Goal: Transaction & Acquisition: Purchase product/service

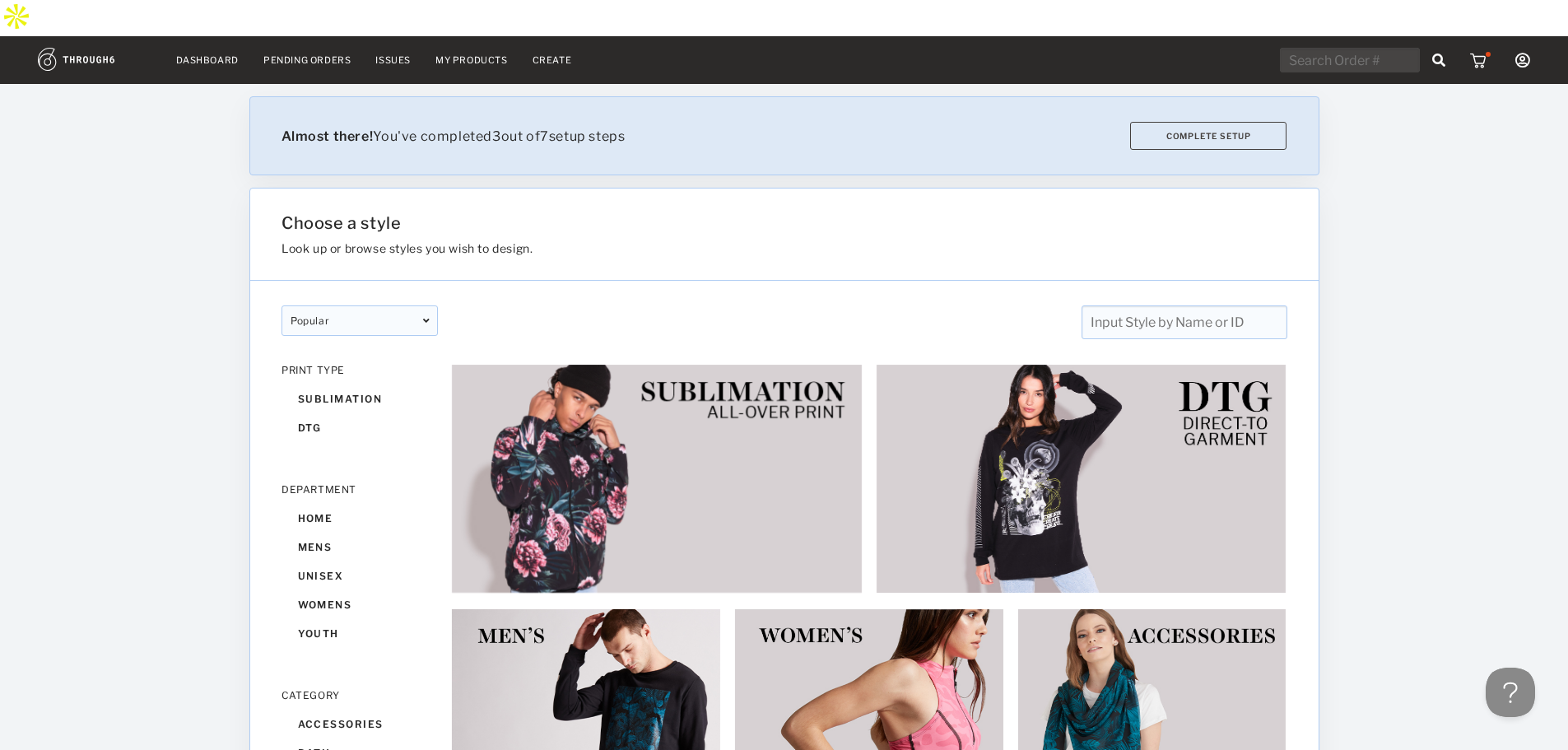
click at [1149, 306] on input "text" at bounding box center [1183, 322] width 206 height 33
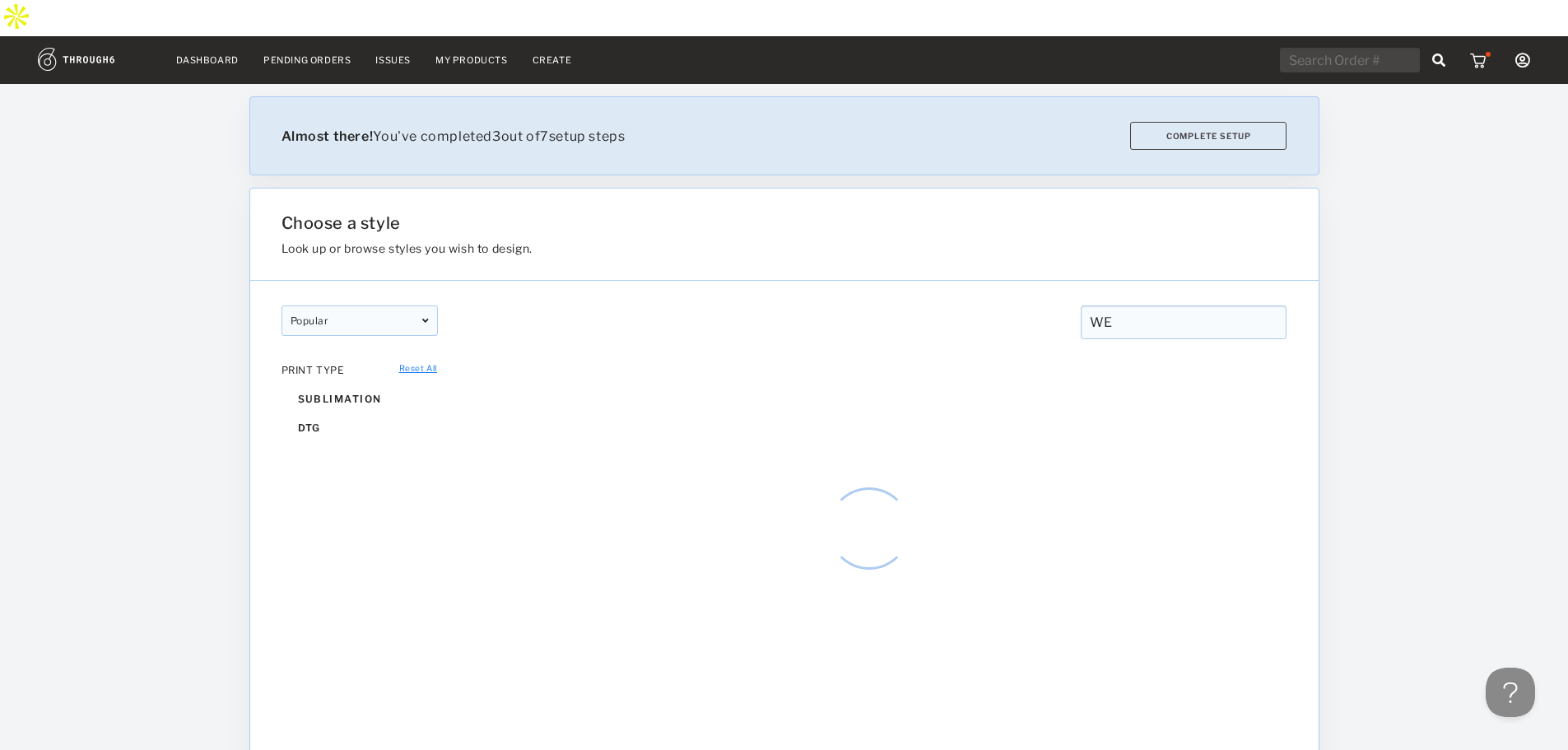
type input "W"
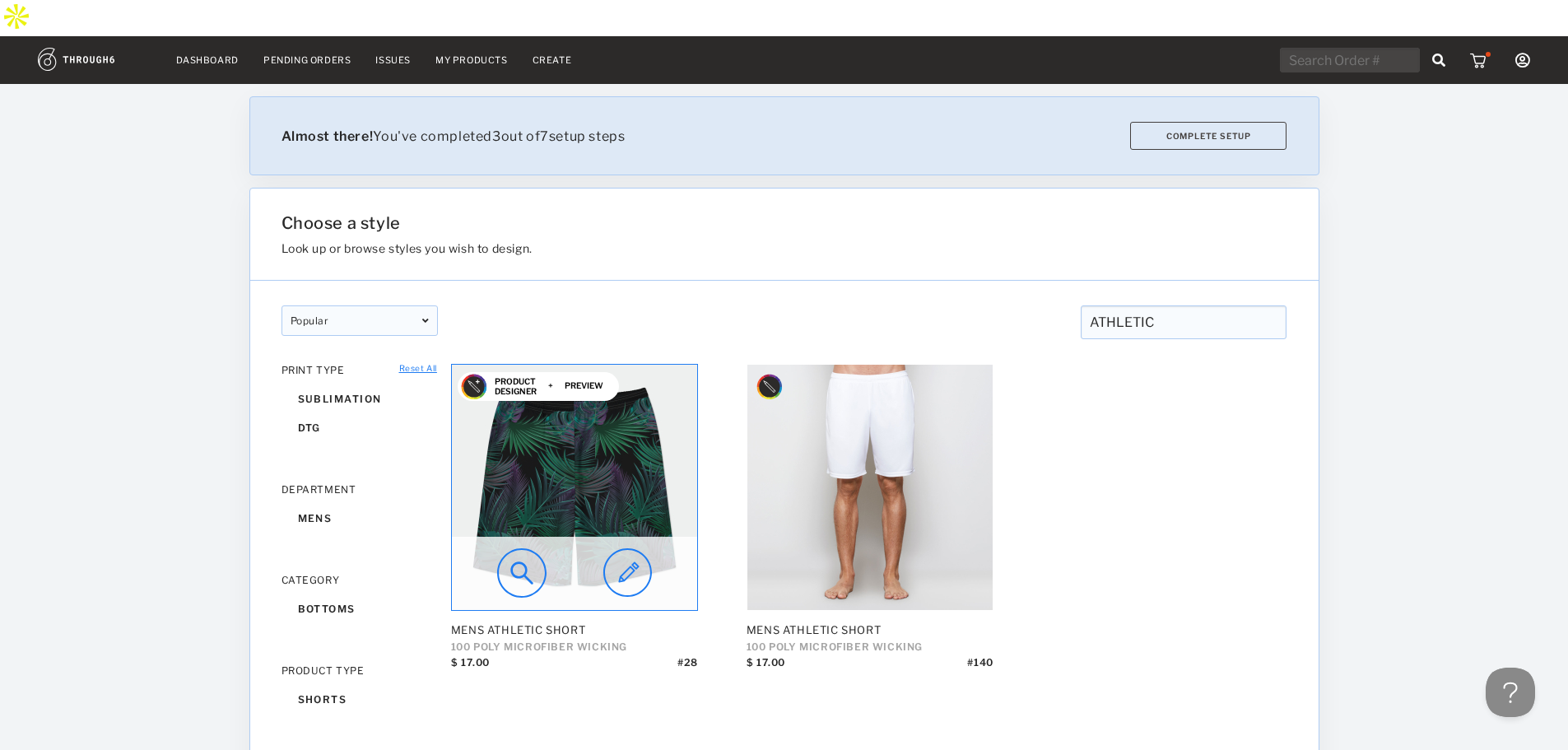
type input "ATHLETIC"
click at [587, 476] on img at bounding box center [575, 487] width 245 height 245
click at [538, 548] on img at bounding box center [522, 573] width 50 height 50
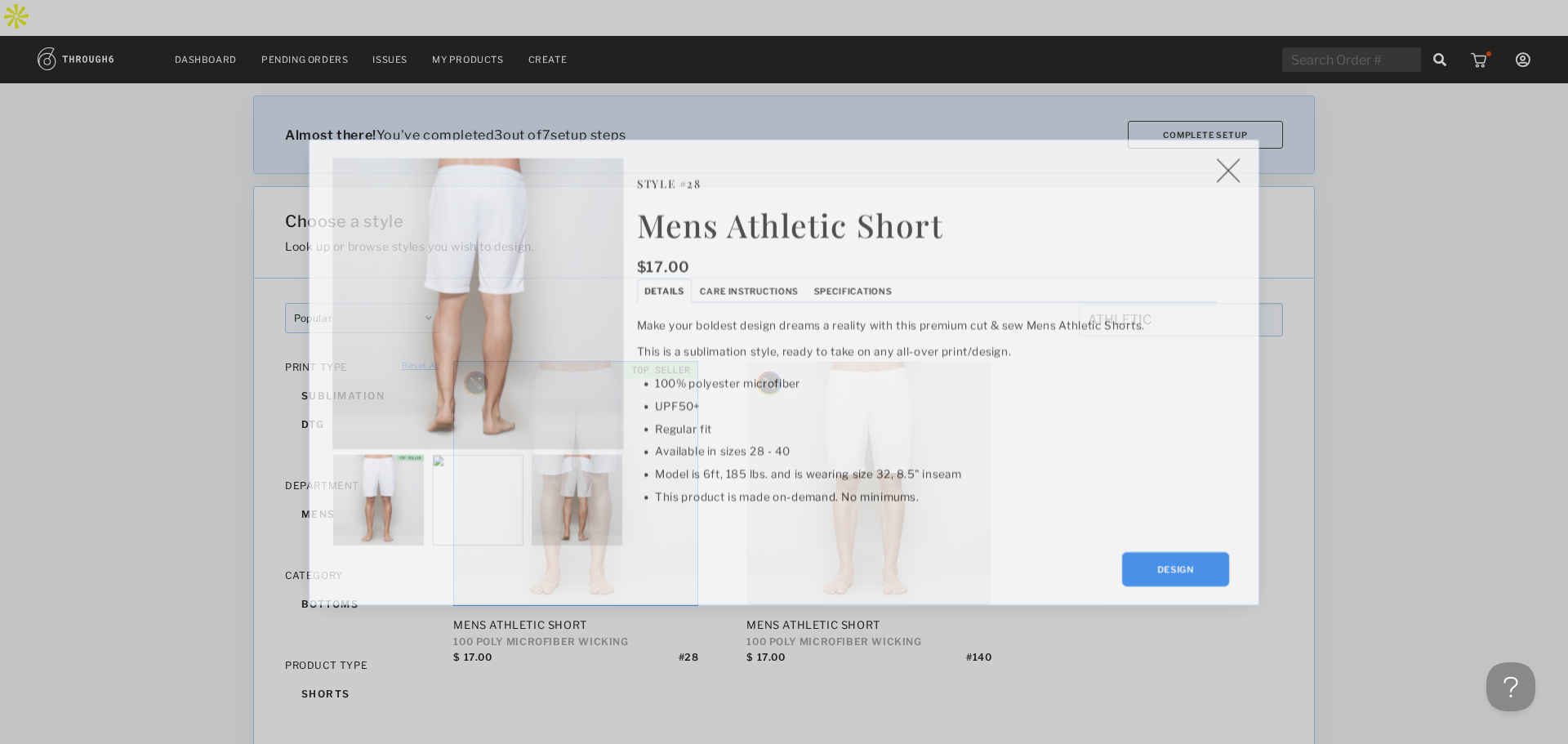
click at [1016, 98] on div "Mens Athletic Short $ 17.00 Style # 28 Style # 28 Mens Athletic Short $ 17.00 D…" at bounding box center [784, 372] width 1568 height 744
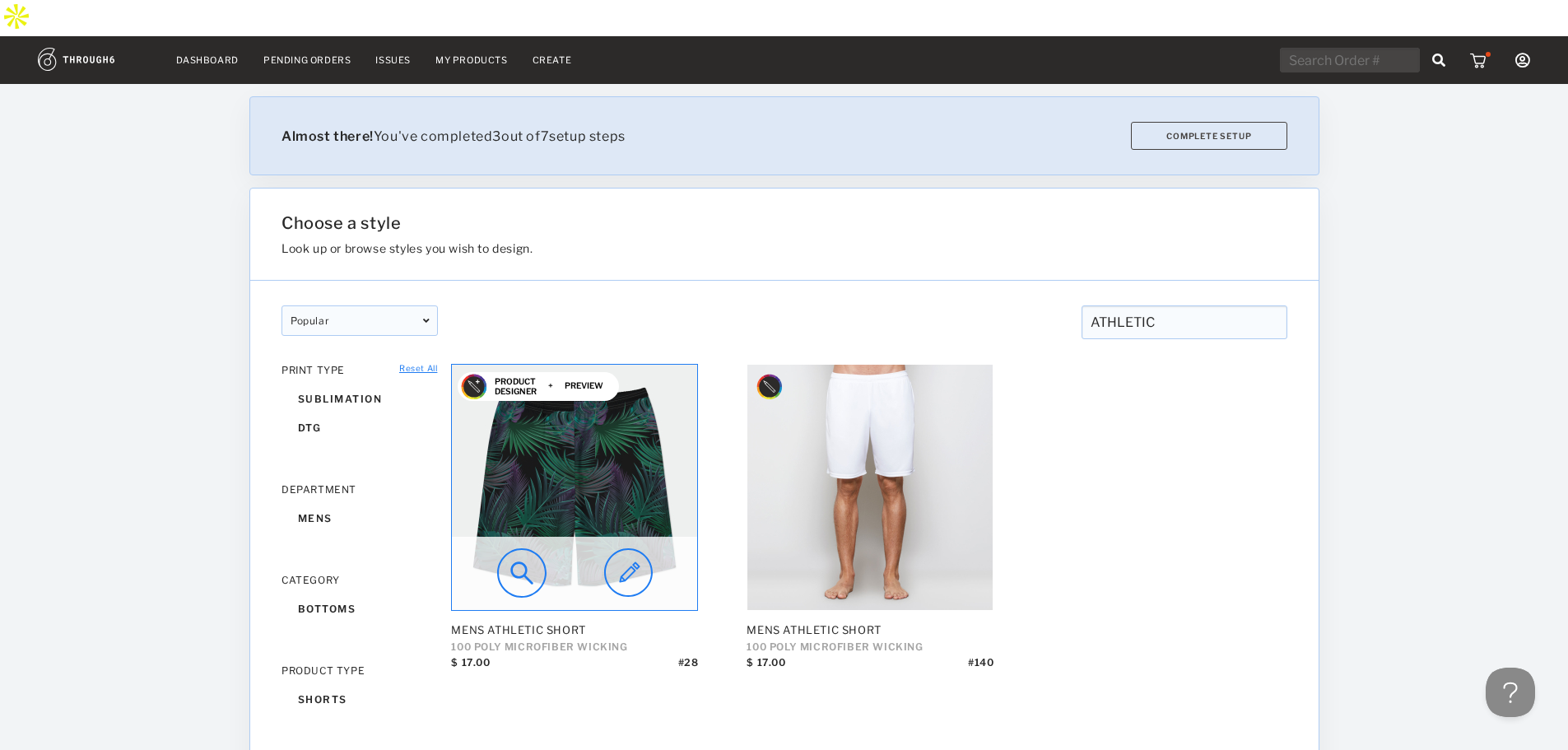
click at [510, 548] on img at bounding box center [522, 573] width 50 height 50
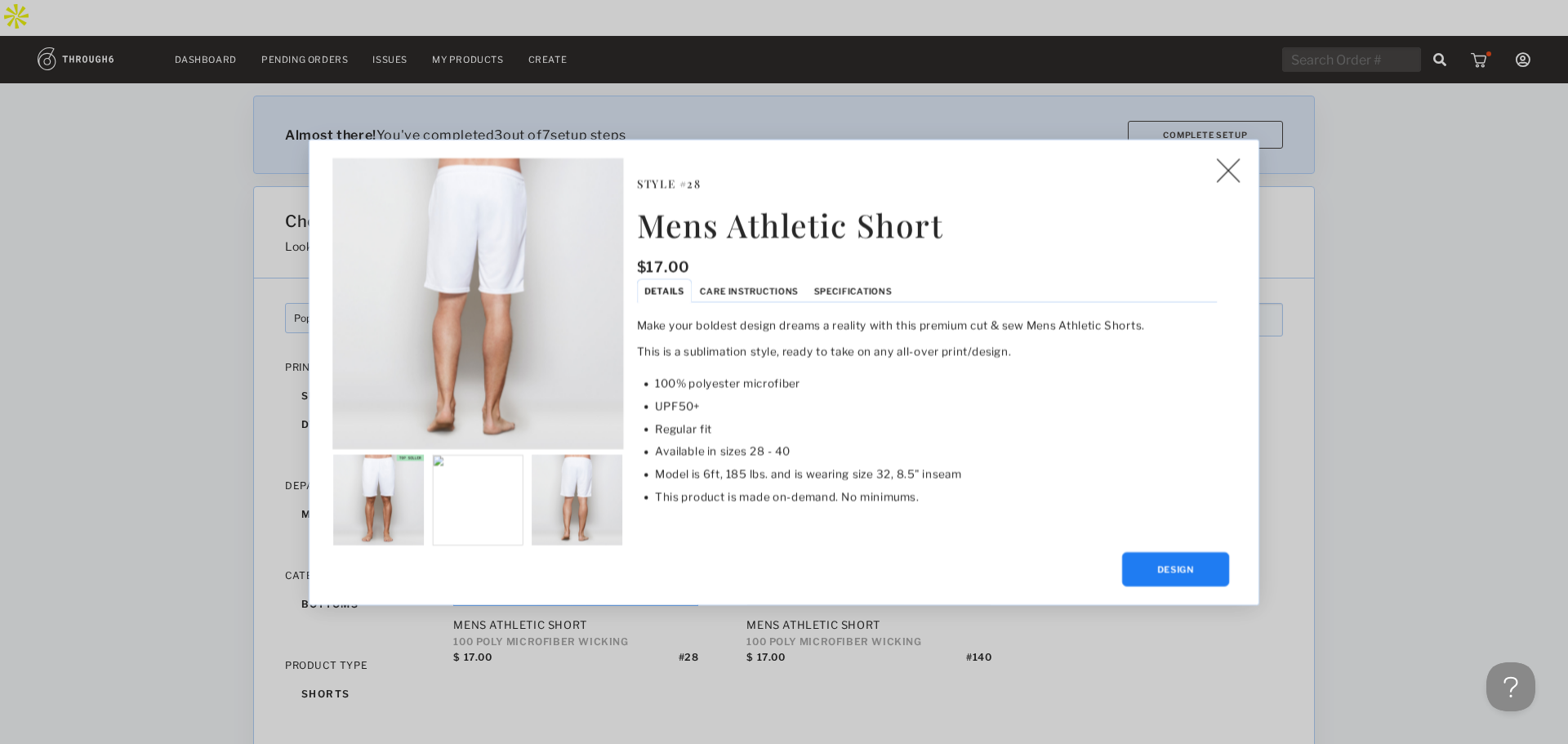
click at [1337, 314] on div "Mens Athletic Short $ 17.00 Style # 28 Style # 28 Mens Athletic Short $ 17.00 D…" at bounding box center [784, 372] width 1568 height 744
